Goal: Task Accomplishment & Management: Use online tool/utility

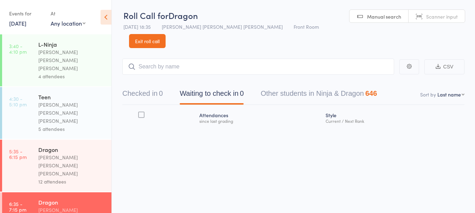
click at [154, 86] on button "Checked in 0" at bounding box center [142, 95] width 40 height 19
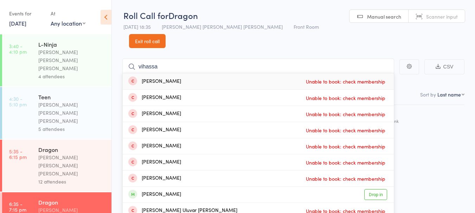
type input "vihassa"
click at [379, 190] on link "Drop in" at bounding box center [375, 195] width 23 height 11
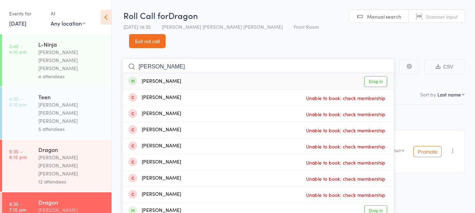
type input "samarth"
click at [375, 76] on link "Drop in" at bounding box center [375, 81] width 23 height 11
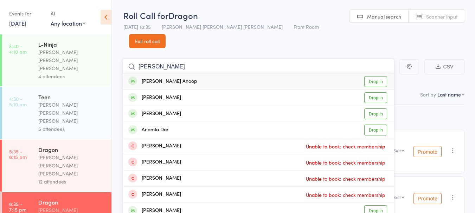
type input "anagha"
click at [216, 74] on div "Anagha Anoop Drop in" at bounding box center [258, 82] width 271 height 16
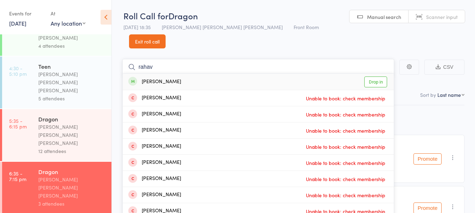
type input "rahav"
click at [158, 78] on div "Rahav Mahesh Bhabu" at bounding box center [154, 82] width 53 height 8
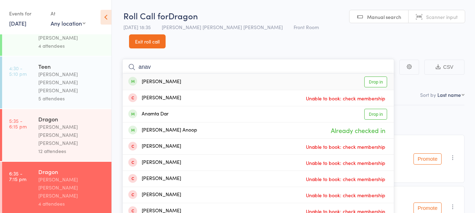
type input "anav"
click at [162, 78] on div "Anav Singh" at bounding box center [154, 82] width 53 height 8
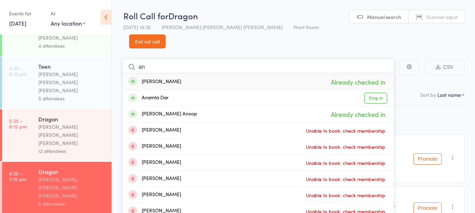
type input "a"
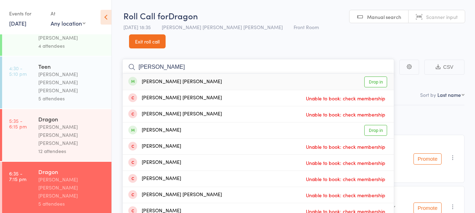
type input "jackson"
click at [377, 77] on link "Drop in" at bounding box center [375, 82] width 23 height 11
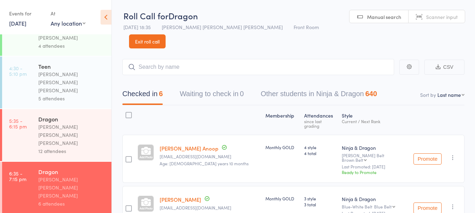
click at [186, 161] on span "Age: 7 years 10 months" at bounding box center [204, 164] width 89 height 6
click at [190, 91] on button "Waiting to check in 0" at bounding box center [212, 96] width 64 height 19
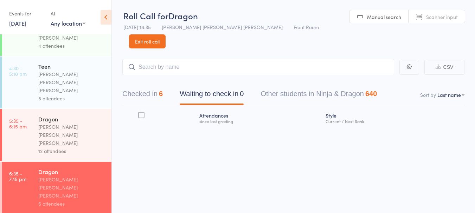
click at [155, 87] on button "Checked in 6" at bounding box center [142, 96] width 40 height 19
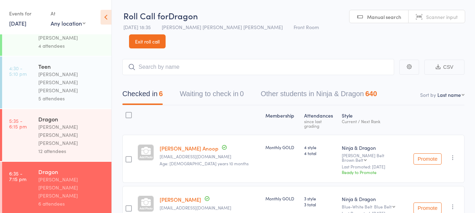
click at [189, 161] on span "Age: 7 years 10 months" at bounding box center [204, 164] width 89 height 6
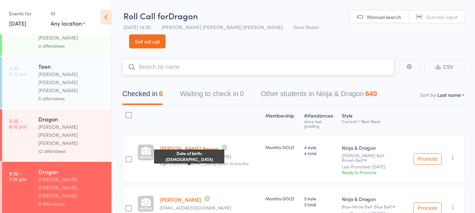
click at [300, 61] on input "search" at bounding box center [258, 67] width 272 height 16
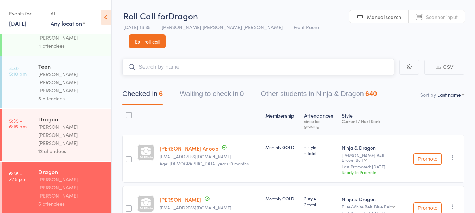
click at [329, 59] on input "search" at bounding box center [258, 67] width 272 height 16
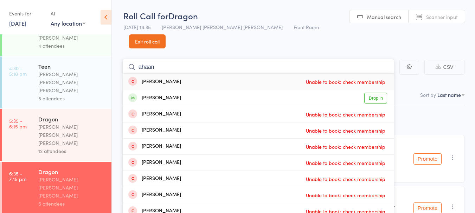
type input "ahaan"
click at [374, 93] on link "Drop in" at bounding box center [375, 98] width 23 height 11
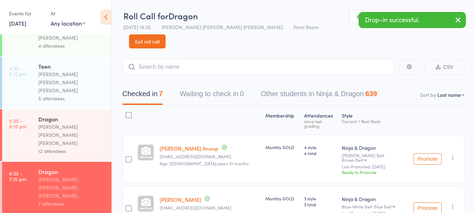
click at [464, 21] on button "button" at bounding box center [458, 20] width 15 height 16
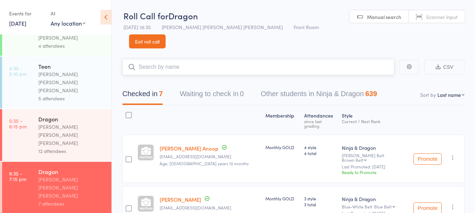
click at [199, 59] on input "search" at bounding box center [258, 67] width 272 height 16
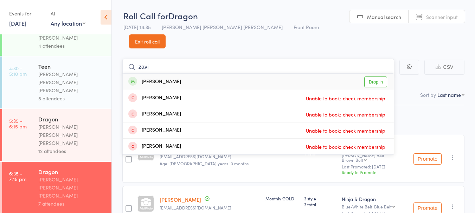
type input "zavi"
click at [374, 77] on link "Drop in" at bounding box center [375, 82] width 23 height 11
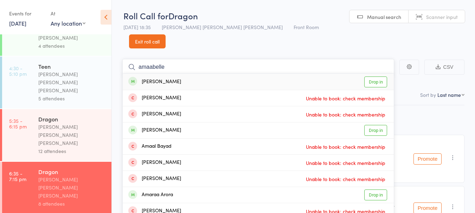
type input "amaabelle"
click at [375, 77] on link "Drop in" at bounding box center [375, 82] width 23 height 11
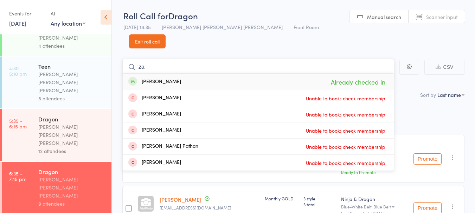
type input "z"
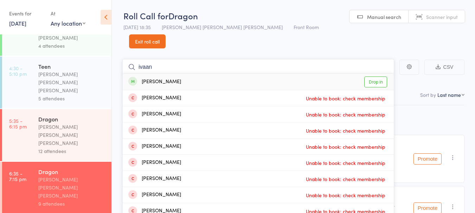
type input "ivaan"
click at [376, 77] on link "Drop in" at bounding box center [375, 82] width 23 height 11
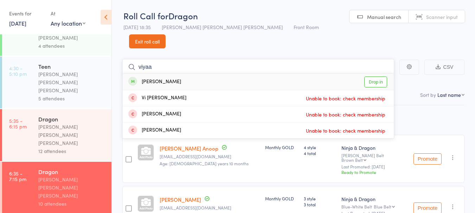
type input "viyaa"
click at [383, 77] on link "Drop in" at bounding box center [375, 82] width 23 height 11
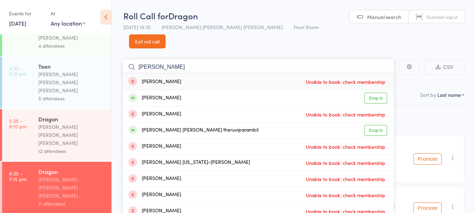
type input "julia"
click at [368, 125] on link "Drop in" at bounding box center [375, 130] width 23 height 11
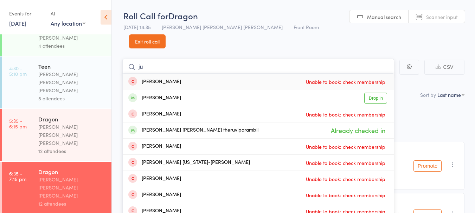
type input "j"
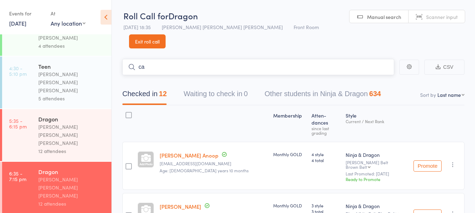
type input "c"
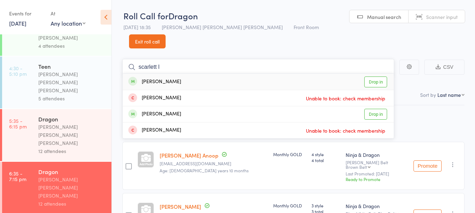
type input "scarlett l"
click at [193, 74] on div "Scarlett Lagerlow Drop in" at bounding box center [258, 82] width 271 height 16
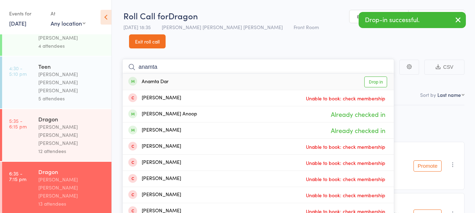
type input "anamta"
click at [168, 78] on div "Anamta Dar" at bounding box center [148, 82] width 40 height 8
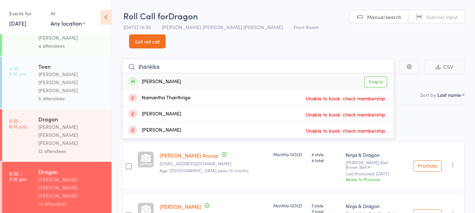
type input "thankika"
click at [200, 74] on div "Thanika Ramakrishnan Drop in" at bounding box center [258, 82] width 271 height 16
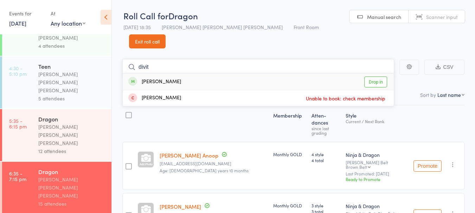
type input "divit"
click at [163, 74] on div "Divit Kumar Drop in" at bounding box center [258, 82] width 271 height 16
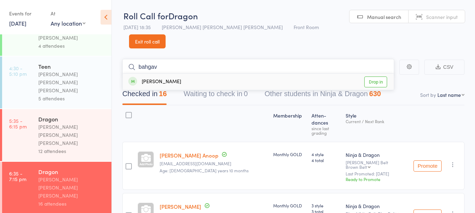
type input "bahgav"
click at [193, 74] on div "Bhargav Sukhija Drop in" at bounding box center [258, 82] width 271 height 16
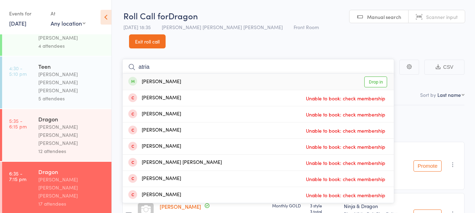
type input "atria"
click at [146, 90] on div "Aria Lateef Unable to book: check membership" at bounding box center [258, 98] width 271 height 16
type input "atria"
click at [204, 74] on div "Atriya Hassani Drop in" at bounding box center [258, 82] width 271 height 16
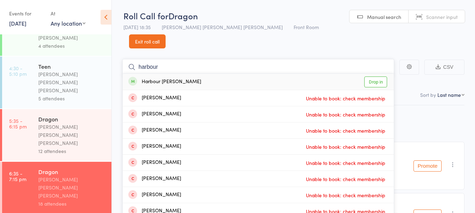
type input "harbour"
click at [377, 77] on link "Drop in" at bounding box center [375, 82] width 23 height 11
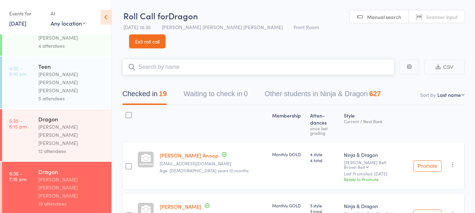
click at [183, 59] on input "search" at bounding box center [258, 67] width 272 height 16
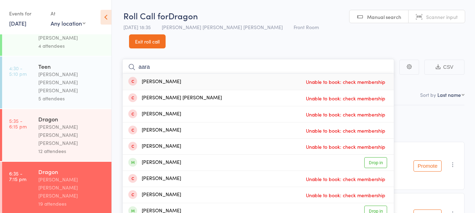
type input "aara"
click at [376, 158] on link "Drop in" at bounding box center [375, 163] width 23 height 11
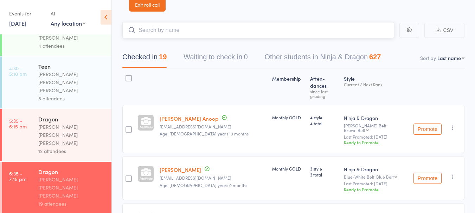
scroll to position [38, 0]
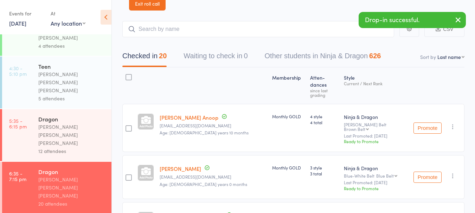
click at [455, 173] on icon "button" at bounding box center [452, 176] width 7 height 7
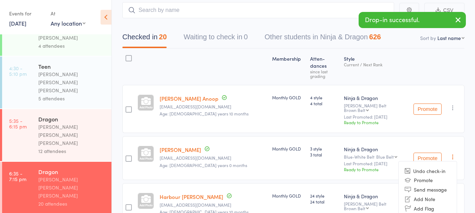
scroll to position [70, 0]
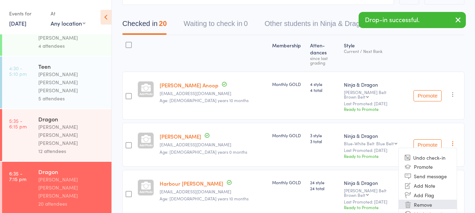
click at [428, 200] on li "Remove" at bounding box center [428, 204] width 58 height 9
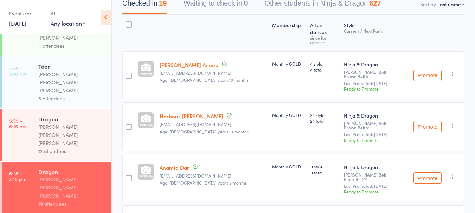
scroll to position [110, 0]
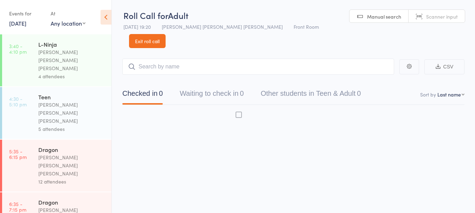
scroll to position [0, 0]
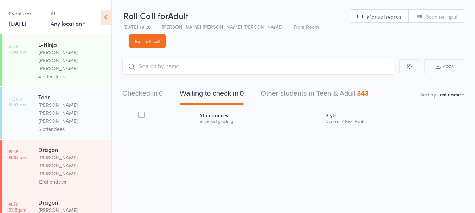
click at [147, 86] on button "Checked in 0" at bounding box center [142, 95] width 40 height 19
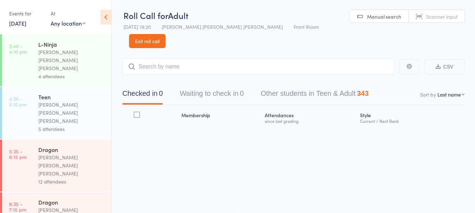
click at [160, 59] on input "search" at bounding box center [258, 67] width 272 height 16
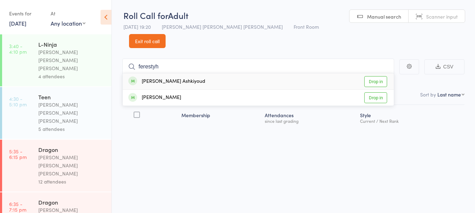
type input "ferestyh"
click at [376, 76] on link "Drop in" at bounding box center [375, 81] width 23 height 11
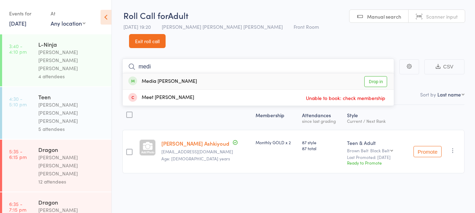
type input "medi"
click at [379, 76] on link "Drop in" at bounding box center [375, 81] width 23 height 11
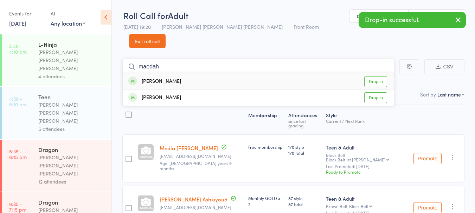
type input "maedah"
click at [371, 76] on link "Drop in" at bounding box center [375, 81] width 23 height 11
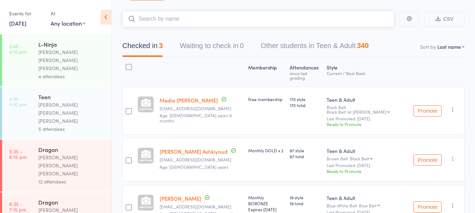
scroll to position [0, 0]
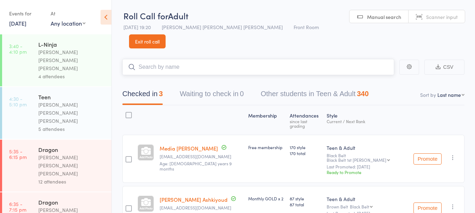
click at [299, 59] on input "search" at bounding box center [258, 67] width 272 height 16
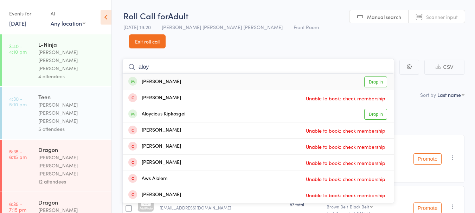
type input "aloy"
click at [376, 109] on link "Drop in" at bounding box center [375, 114] width 23 height 11
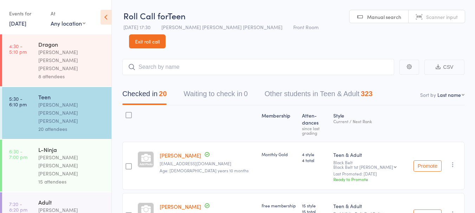
click at [166, 34] on link "Exit roll call" at bounding box center [147, 41] width 37 height 14
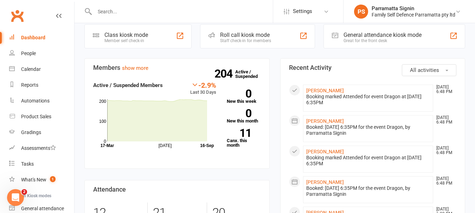
scroll to position [175, 0]
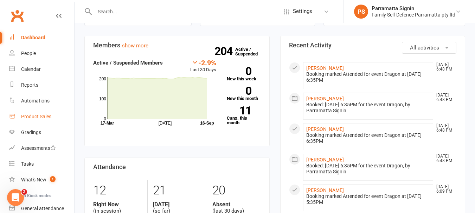
click at [23, 119] on div "Product Sales" at bounding box center [36, 117] width 30 height 6
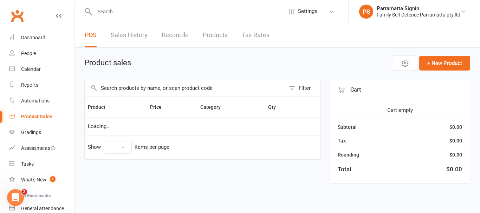
select select "10"
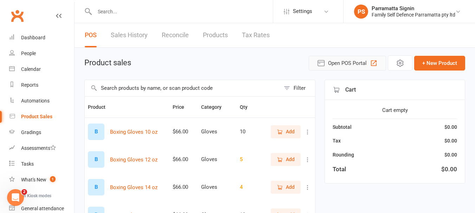
click at [353, 61] on span "Open POS Portal" at bounding box center [347, 63] width 39 height 8
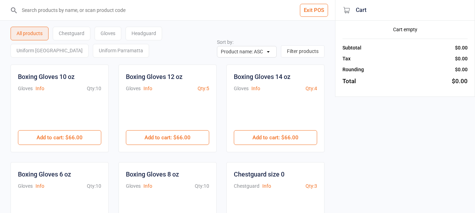
click at [106, 52] on div "Uniform Parramatta" at bounding box center [121, 51] width 56 height 14
